Goal: Answer question/provide support: Share knowledge or assist other users

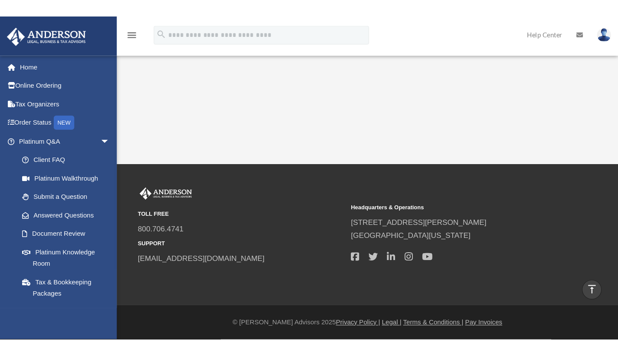
scroll to position [144, 0]
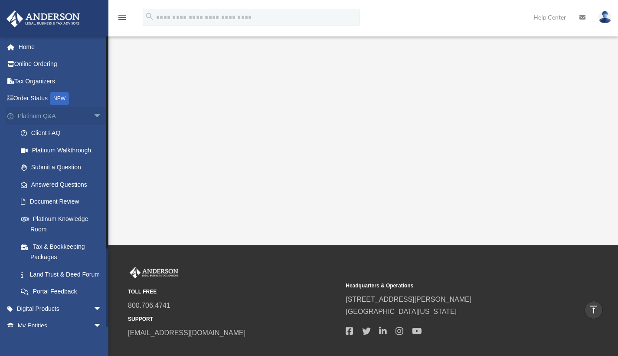
click at [93, 115] on span "arrow_drop_down" at bounding box center [101, 116] width 17 height 18
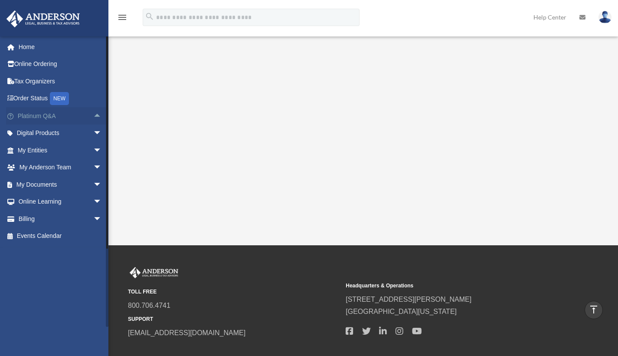
click at [93, 115] on span "arrow_drop_up" at bounding box center [101, 116] width 17 height 18
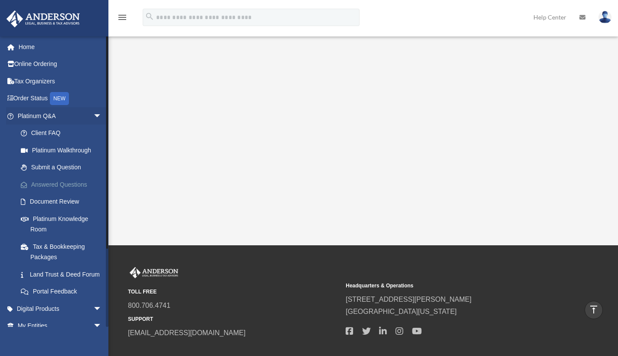
click at [66, 184] on link "Answered Questions" at bounding box center [63, 184] width 103 height 17
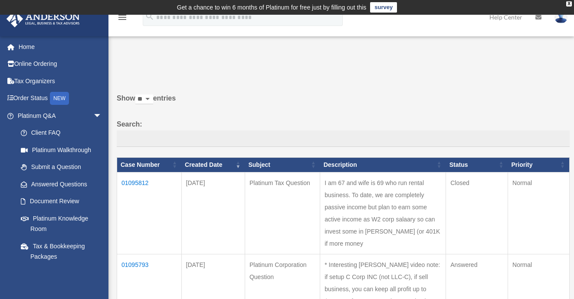
click at [140, 254] on td "01095793" at bounding box center [149, 289] width 65 height 70
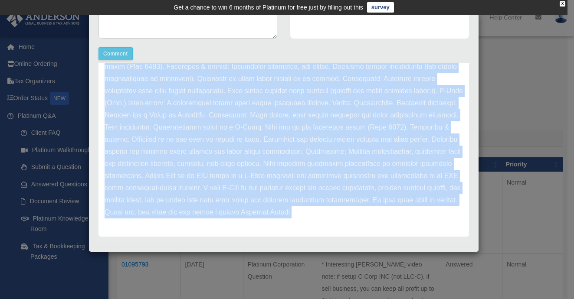
scroll to position [241, 0]
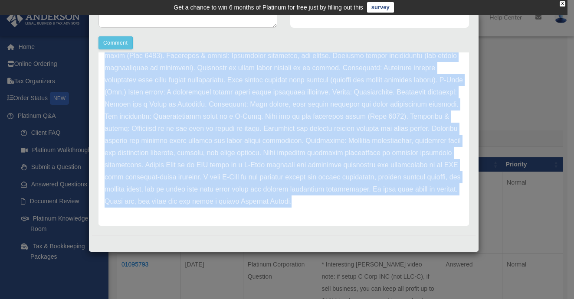
drag, startPoint x: 104, startPoint y: 232, endPoint x: 216, endPoint y: 211, distance: 113.9
click at [216, 211] on div "Update date : [DATE]" at bounding box center [283, 80] width 371 height 292
copy div "Loremi dolo : 73-94-8134 Sitam Con, Adipi eli sed doeiusmodt inci utlabore etdo…"
click at [245, 110] on p at bounding box center [284, 80] width 358 height 255
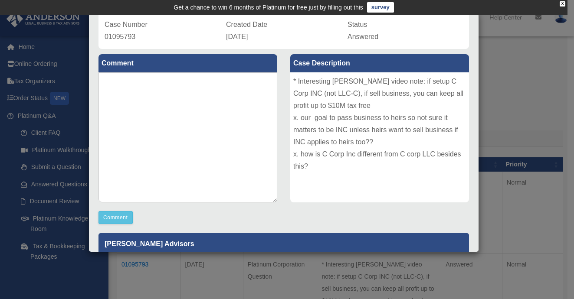
scroll to position [61, 0]
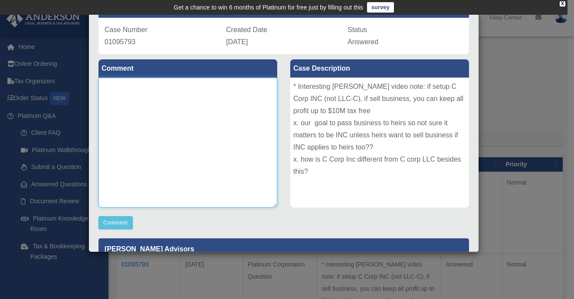
click at [166, 89] on textarea at bounding box center [187, 143] width 179 height 130
type textarea "**********"
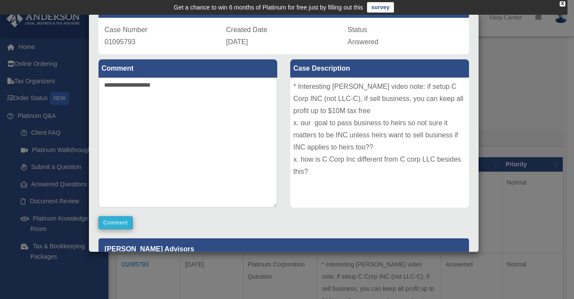
click at [116, 222] on button "Comment" at bounding box center [115, 222] width 34 height 13
